Goal: Task Accomplishment & Management: Complete application form

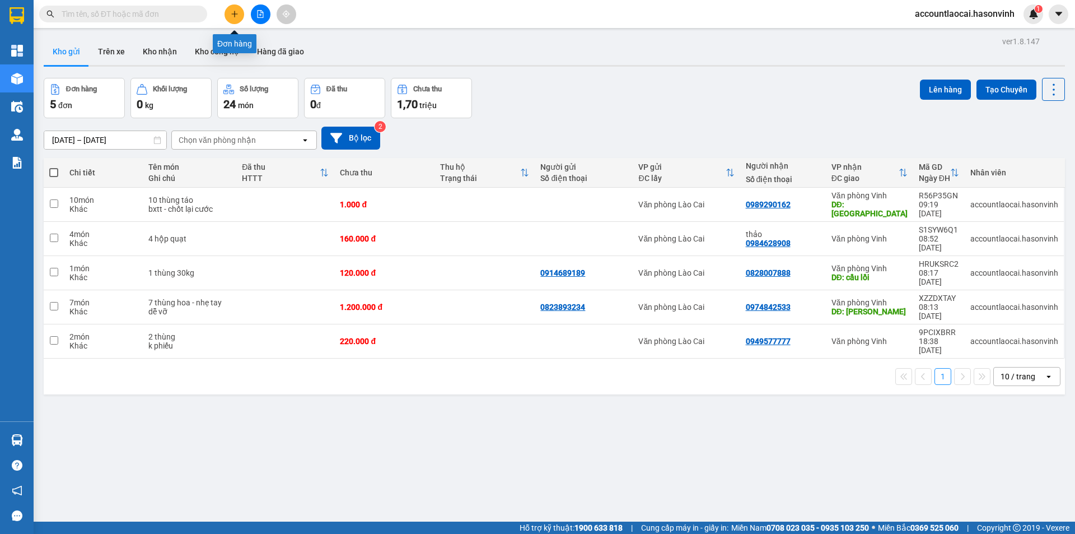
click at [237, 15] on icon "plus" at bounding box center [235, 14] width 8 height 8
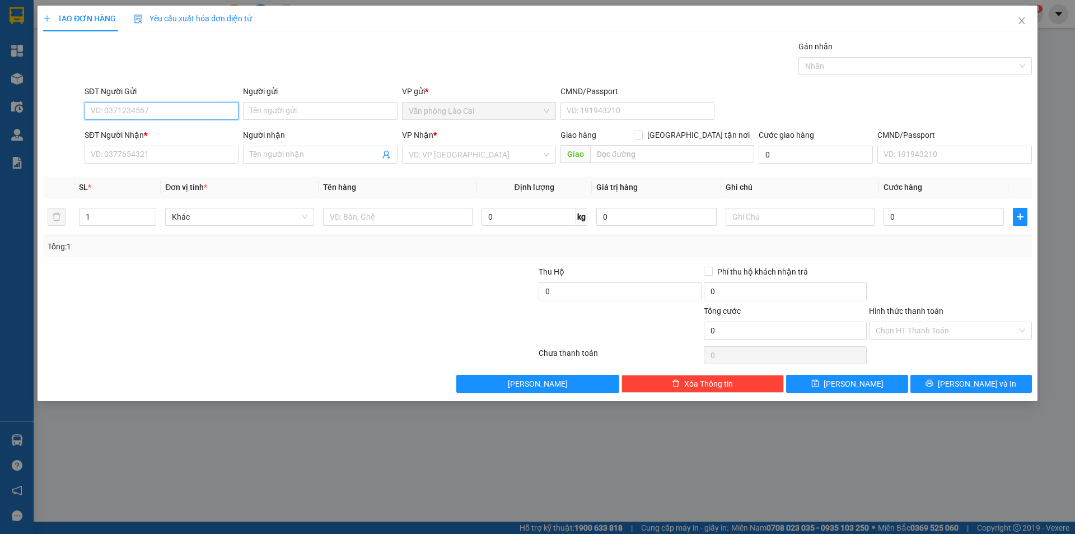
click at [187, 112] on input "SĐT Người Gửi" at bounding box center [162, 111] width 154 height 18
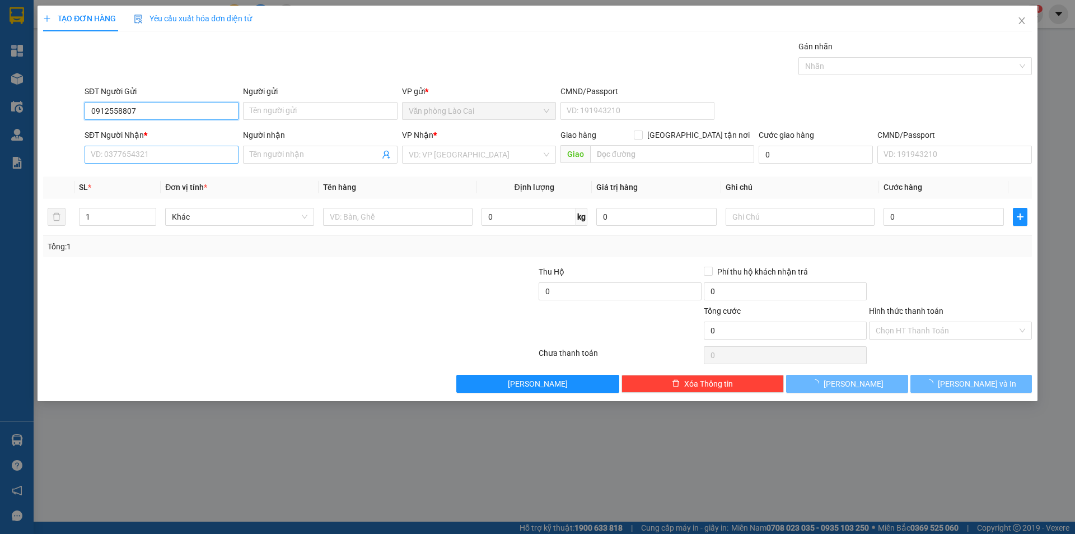
type input "0912558807"
click at [201, 159] on input "SĐT Người Nhận *" at bounding box center [162, 155] width 154 height 18
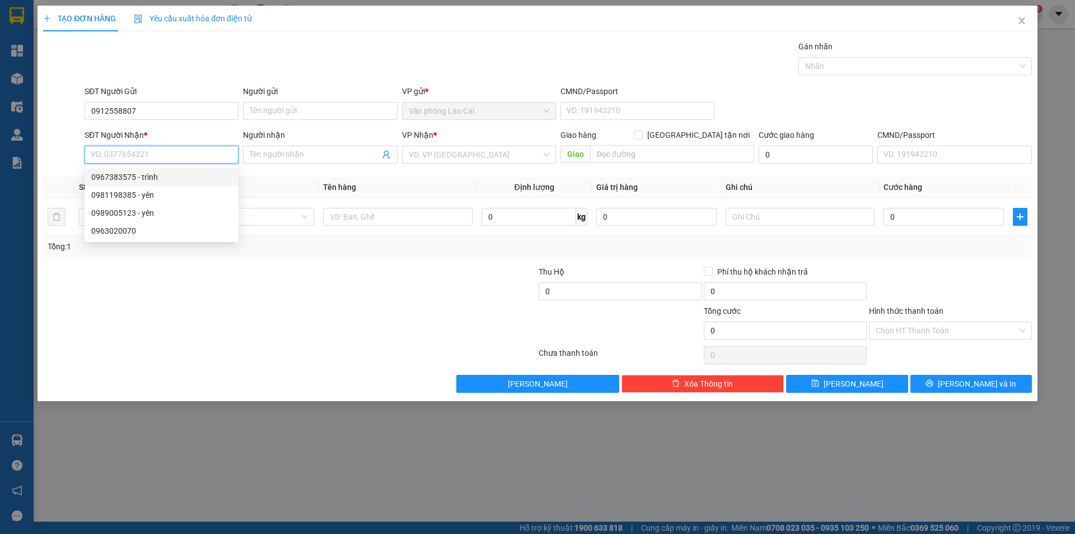
click at [180, 181] on div "0967383575 - trình" at bounding box center [161, 177] width 141 height 12
type input "0967383575"
type input "trình"
type input "hà tĩnh"
type input "50.000"
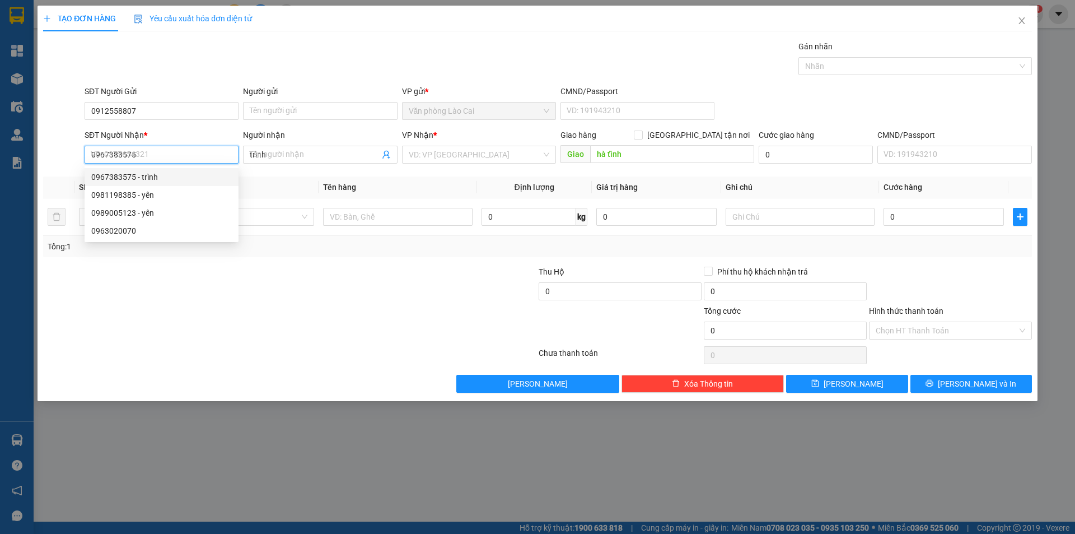
type input "50.000"
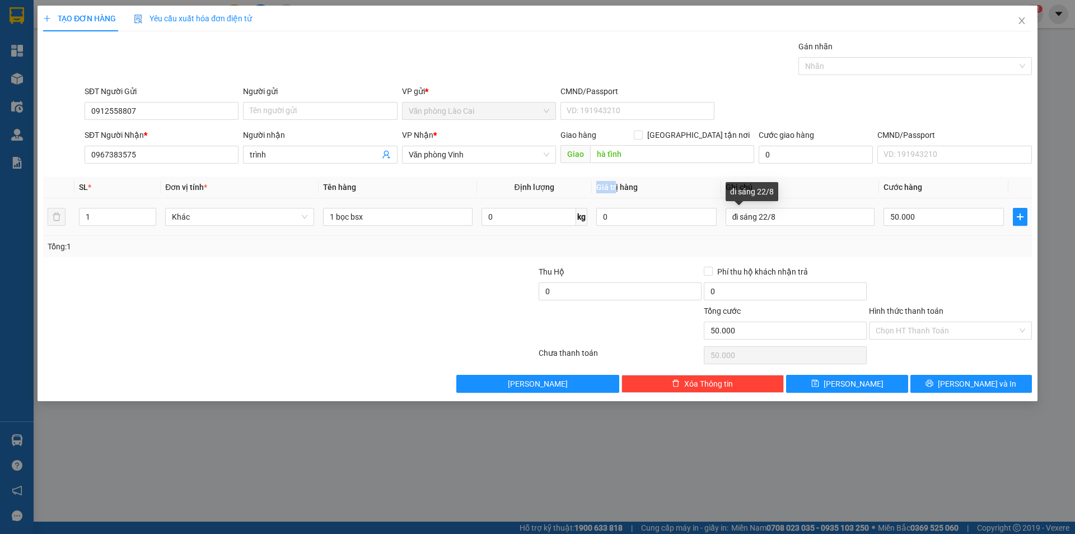
click at [585, 195] on tr "SL * Đơn vị tính * Tên hàng Định lượng Giá trị hàng Ghi chú Cước hàng" at bounding box center [537, 187] width 989 height 22
drag, startPoint x: 808, startPoint y: 218, endPoint x: 712, endPoint y: 212, distance: 96.5
click at [713, 214] on tr "1 Khác 1 bọc bsx 0 kg 0 đi sáng 22/8 50.000" at bounding box center [537, 217] width 989 height 38
click at [941, 324] on input "Hình thức thanh toán" at bounding box center [947, 330] width 142 height 17
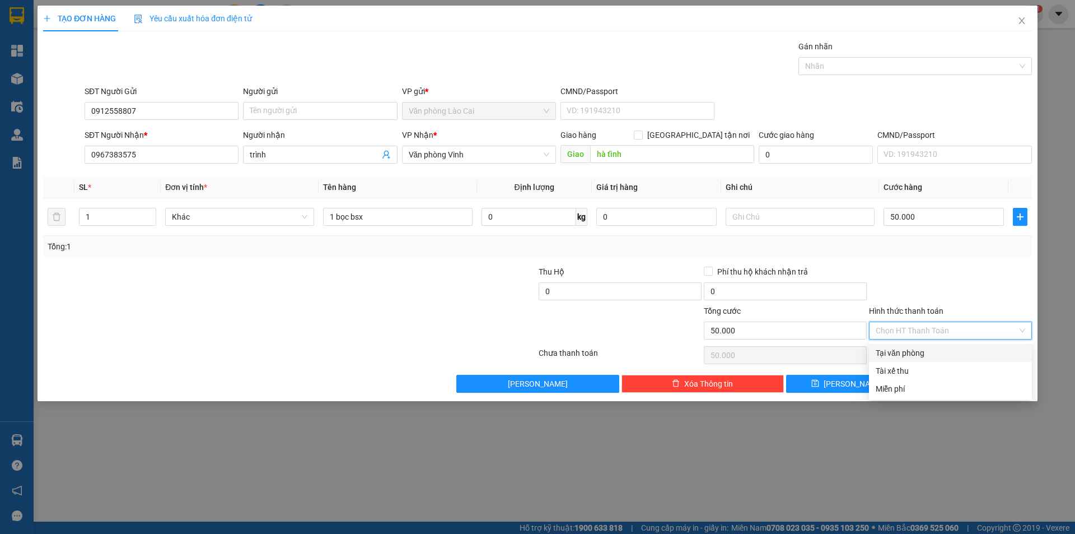
click at [936, 347] on div "Tại văn phòng" at bounding box center [951, 353] width 150 height 12
type input "0"
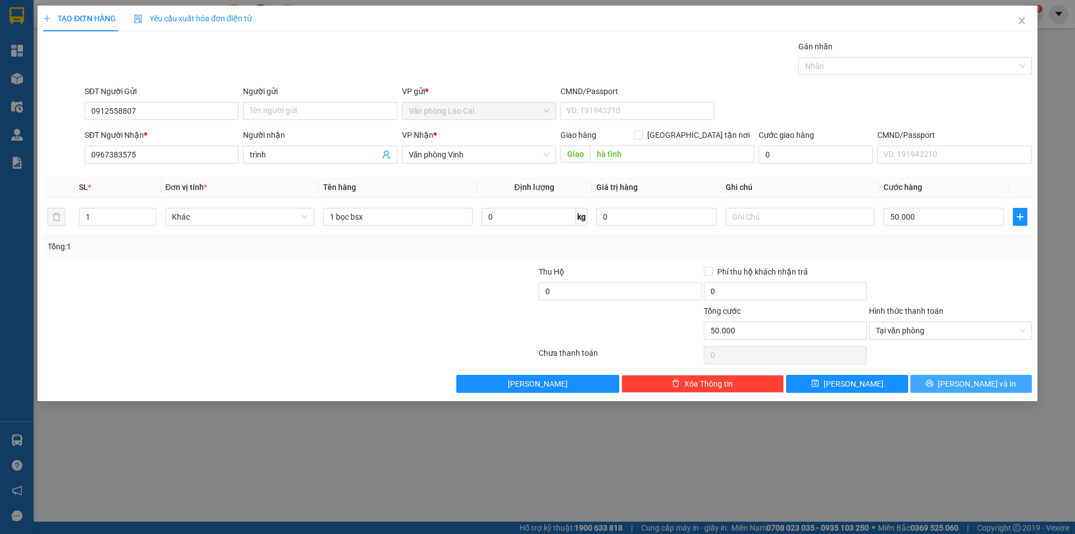
click at [963, 385] on span "Lưu và In" at bounding box center [977, 383] width 78 height 12
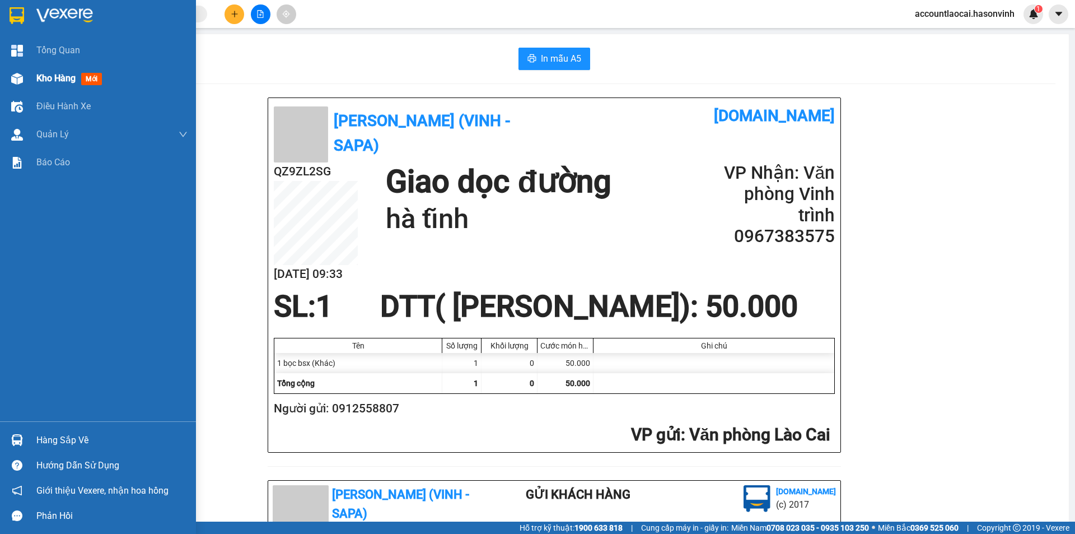
click at [30, 74] on div "Kho hàng mới" at bounding box center [98, 78] width 196 height 28
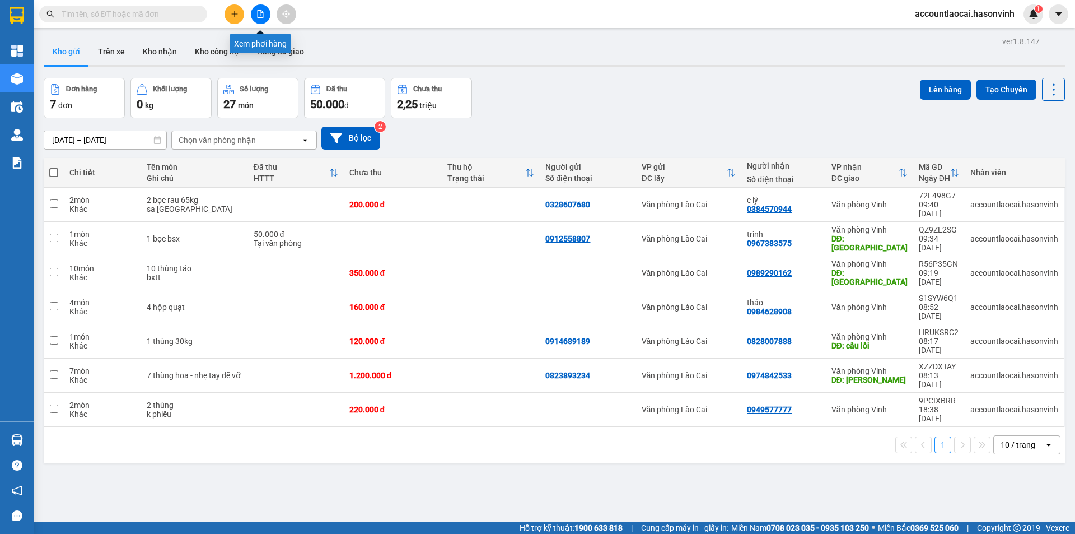
click at [267, 15] on button at bounding box center [261, 14] width 20 height 20
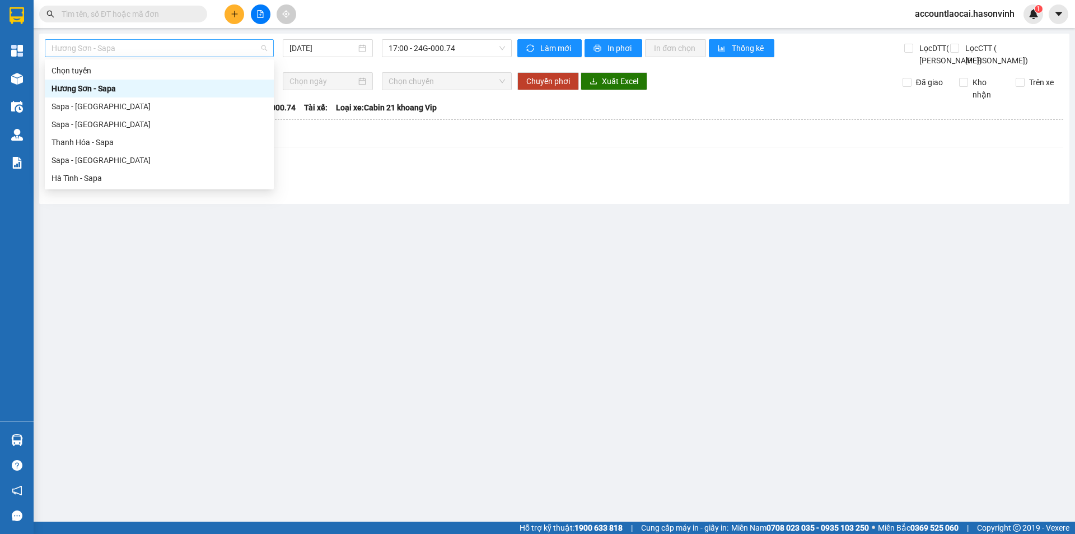
click at [207, 49] on span "Hương Sơn - Sapa" at bounding box center [160, 48] width 216 height 17
click at [118, 158] on div "Sapa - Hà Tĩnh" at bounding box center [160, 160] width 216 height 12
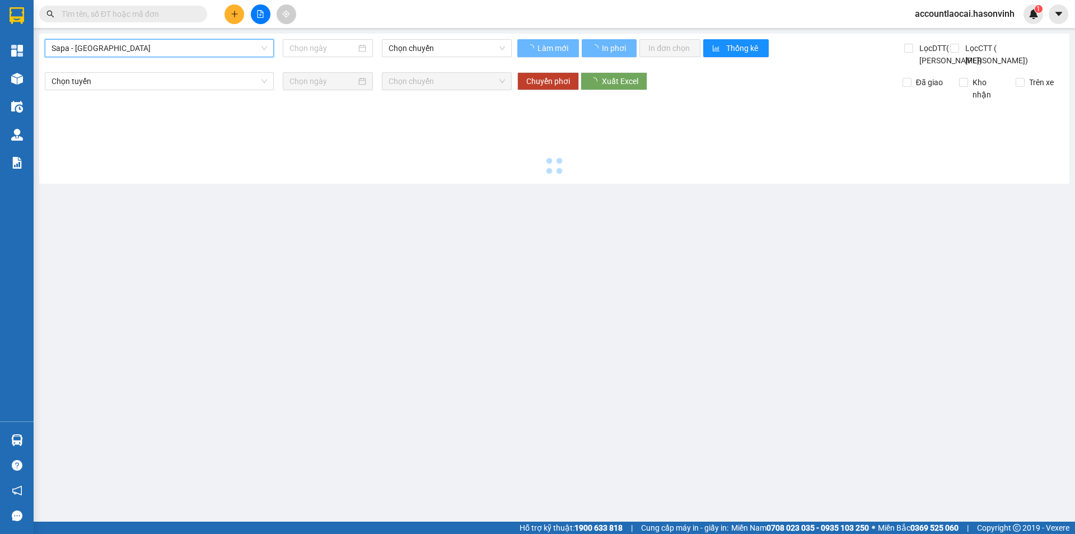
type input "14/10/2025"
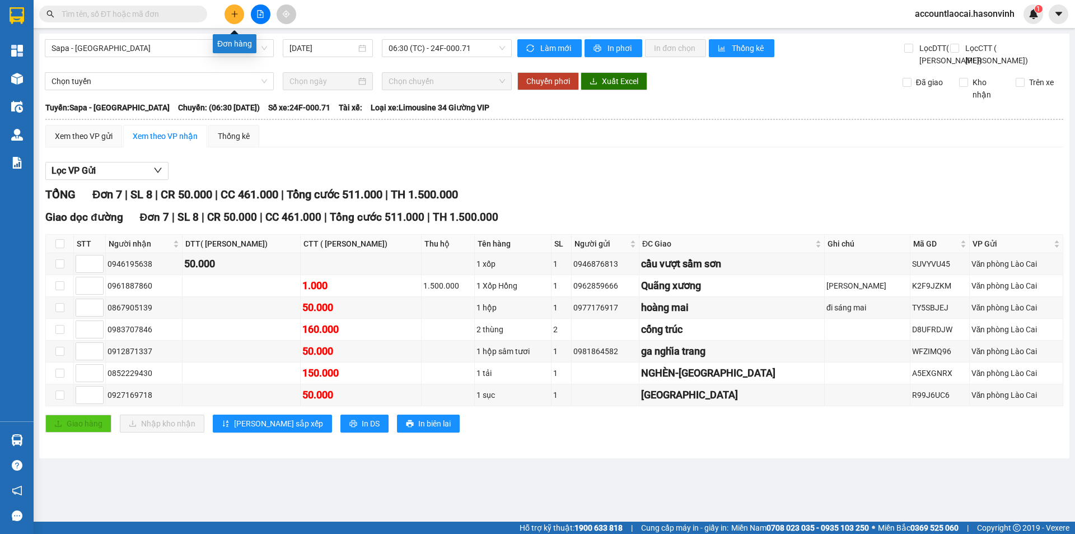
click at [233, 15] on icon "plus" at bounding box center [235, 14] width 8 height 8
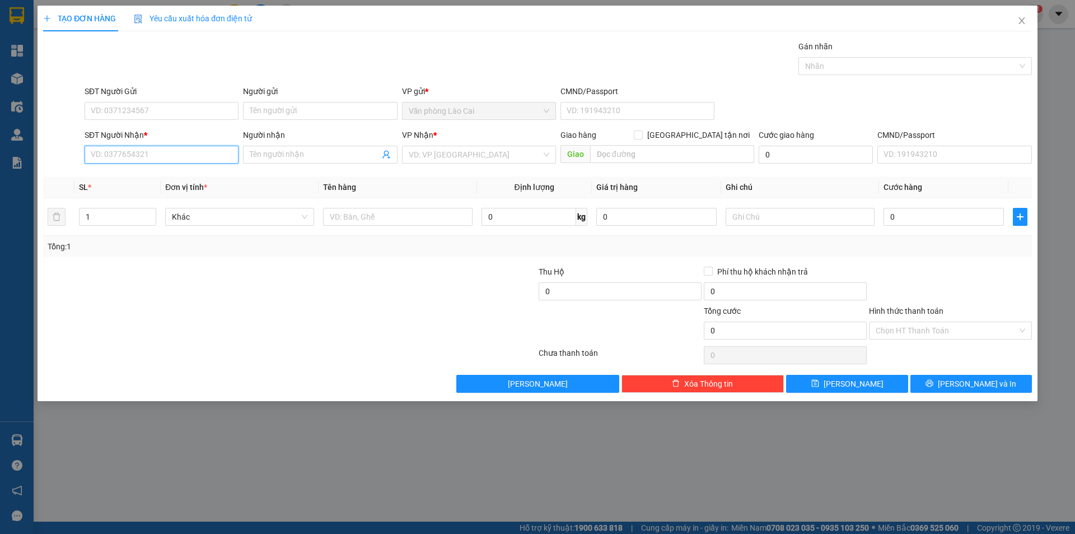
click at [201, 156] on input "SĐT Người Nhận *" at bounding box center [162, 155] width 154 height 18
drag, startPoint x: 161, startPoint y: 156, endPoint x: 150, endPoint y: 161, distance: 12.1
click at [161, 157] on input "852" at bounding box center [162, 155] width 154 height 18
click at [127, 176] on div "0983856852 - C NGOAN" at bounding box center [161, 177] width 141 height 12
type input "0983856852"
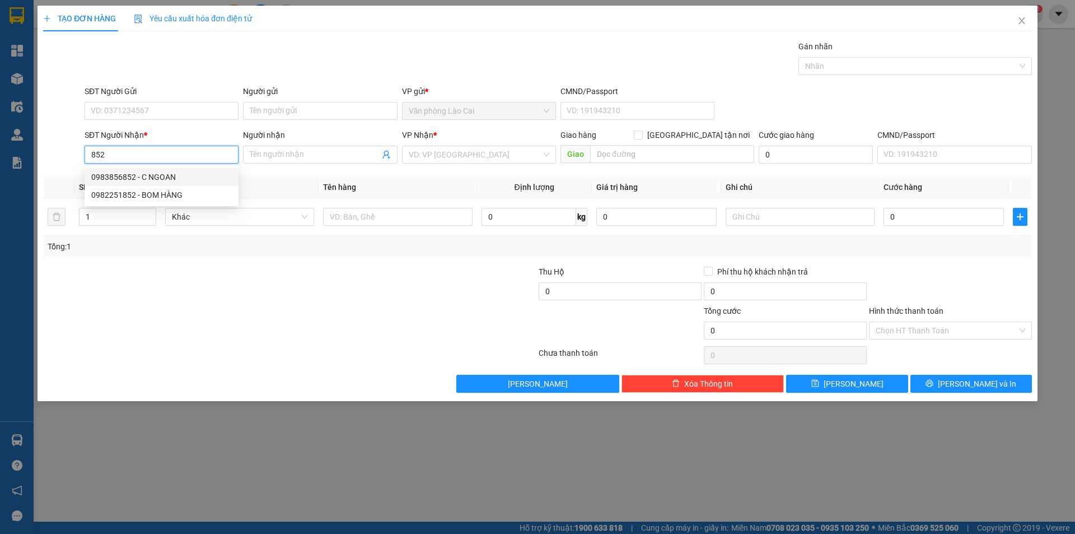
type input "C NGOAN"
type input "ht"
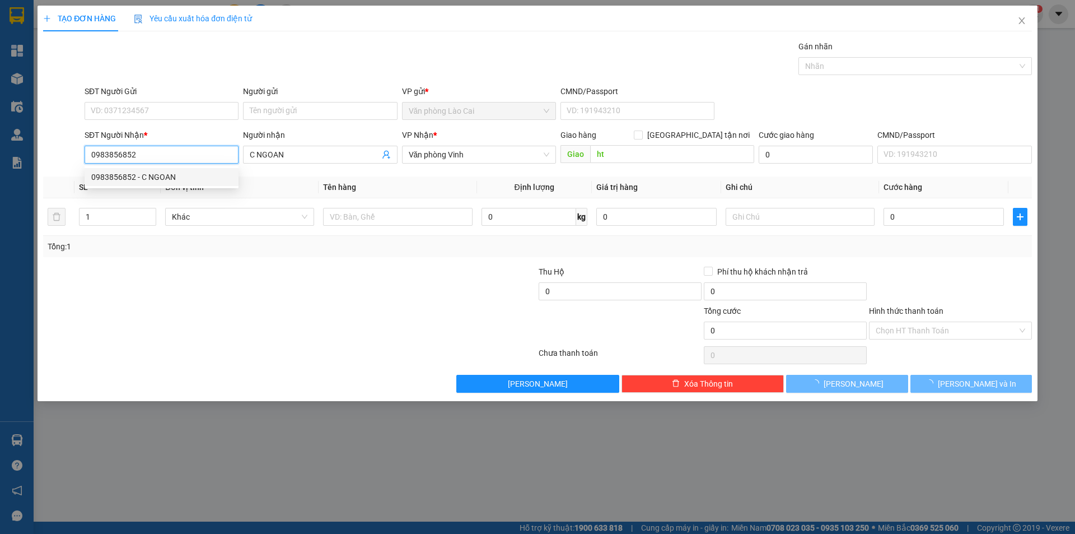
type input "500.000"
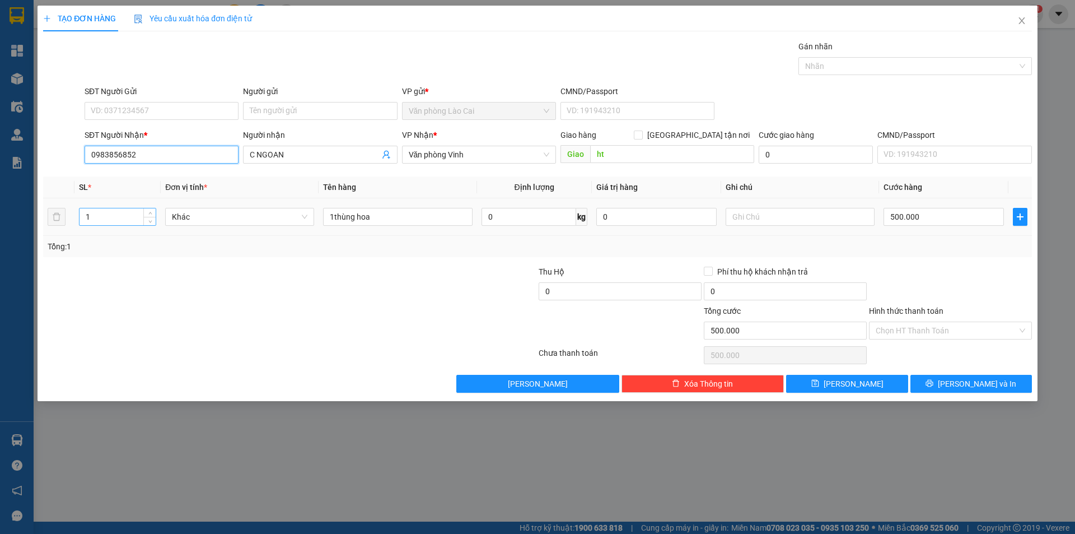
type input "0983856852"
drag, startPoint x: 132, startPoint y: 216, endPoint x: 0, endPoint y: 216, distance: 131.6
click at [0, 216] on div "TẠO ĐƠN HÀNG Yêu cầu xuất hóa đơn điện tử Transit Pickup Surcharge Ids Transit …" at bounding box center [537, 267] width 1075 height 534
type input "4"
click at [330, 218] on input "1thùng hoa" at bounding box center [397, 217] width 149 height 18
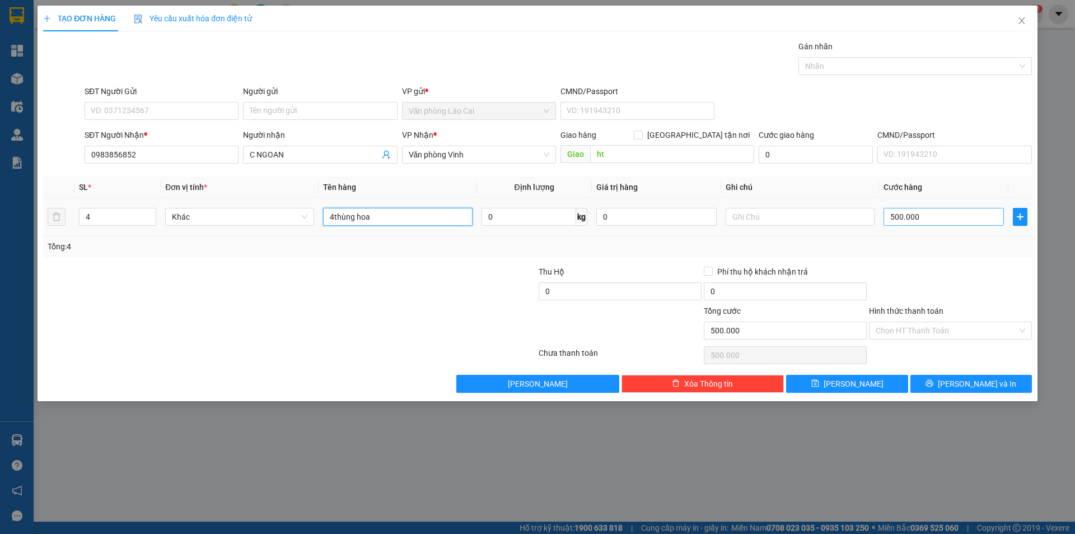
type input "4thùng hoa"
click at [944, 221] on input "500.000" at bounding box center [944, 217] width 120 height 18
type input "2"
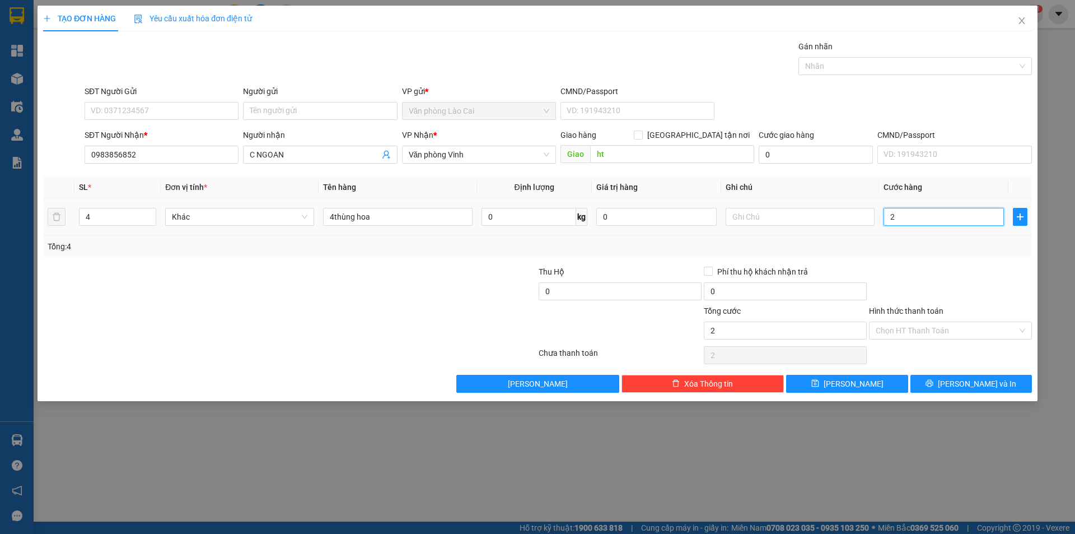
type input "20"
type input "200"
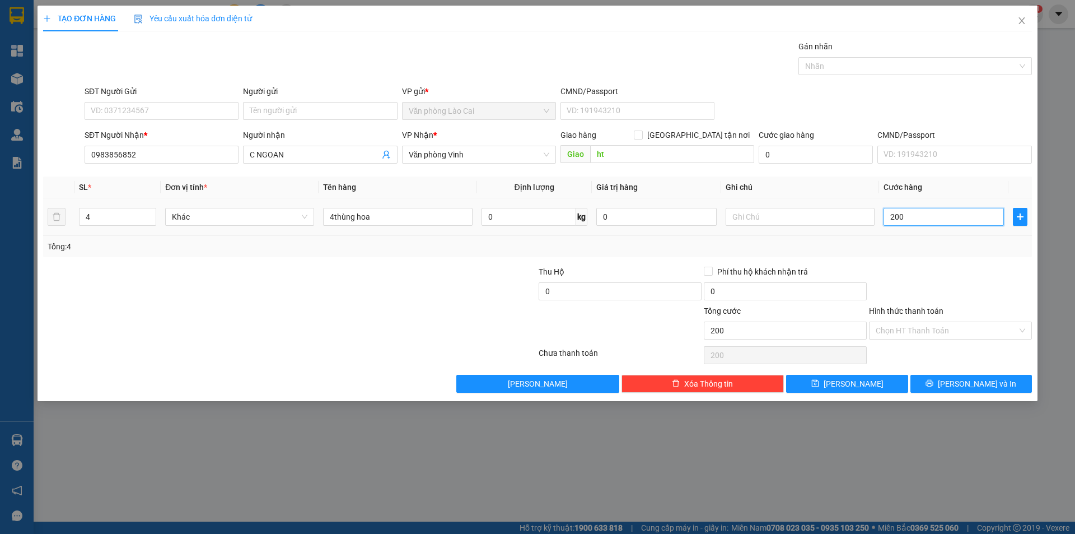
type input "2.000"
type input "2.000.000"
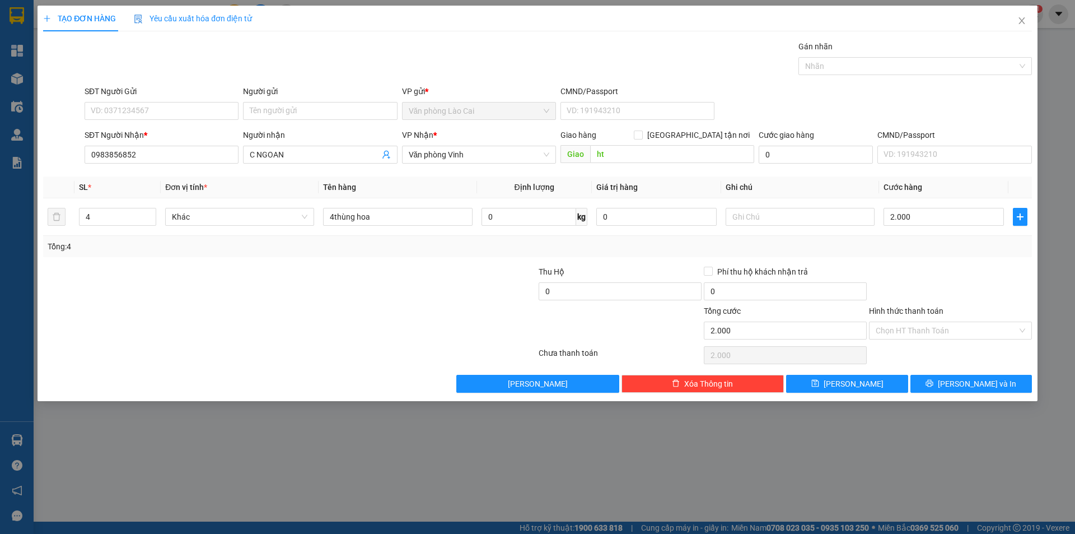
type input "2.000.000"
click at [943, 257] on div "Transit Pickup Surcharge Ids Transit Deliver Surcharge Ids Transit Deliver Surc…" at bounding box center [537, 216] width 989 height 352
click at [851, 373] on div "Transit Pickup Surcharge Ids Transit Deliver Surcharge Ids Transit Deliver Surc…" at bounding box center [537, 216] width 989 height 352
click at [875, 366] on div "Chọn HT Thanh Toán" at bounding box center [950, 355] width 165 height 22
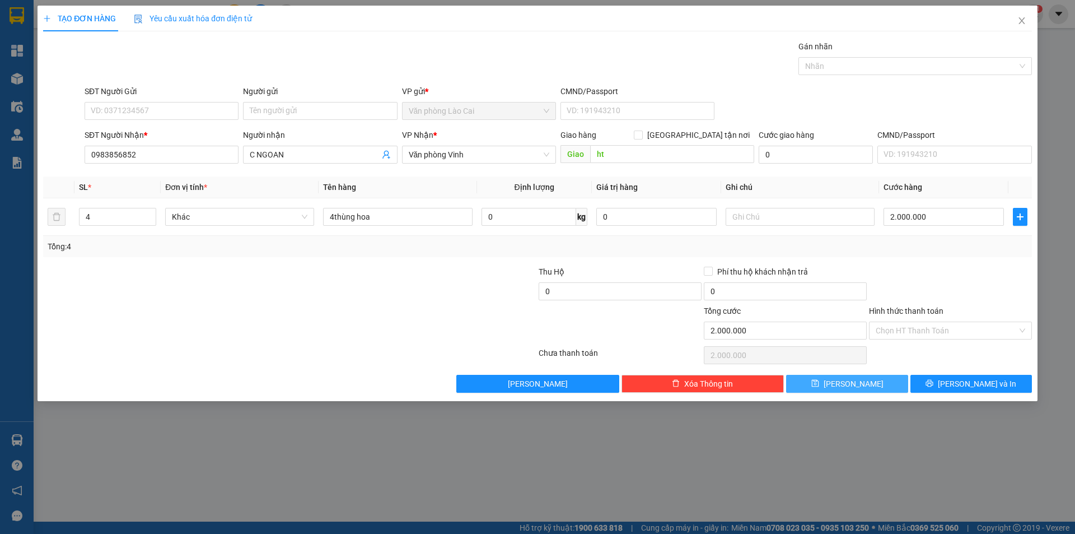
click at [904, 382] on button "Lưu" at bounding box center [847, 384] width 122 height 18
type input "0"
click at [1025, 20] on icon "close" at bounding box center [1021, 20] width 9 height 9
